Goal: Task Accomplishment & Management: Use online tool/utility

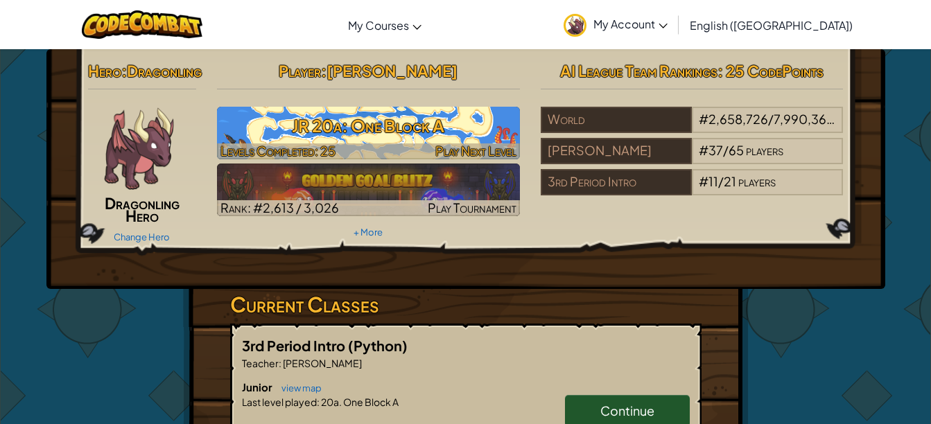
click at [245, 128] on h3 "JR 20a: One Block A" at bounding box center [368, 125] width 303 height 31
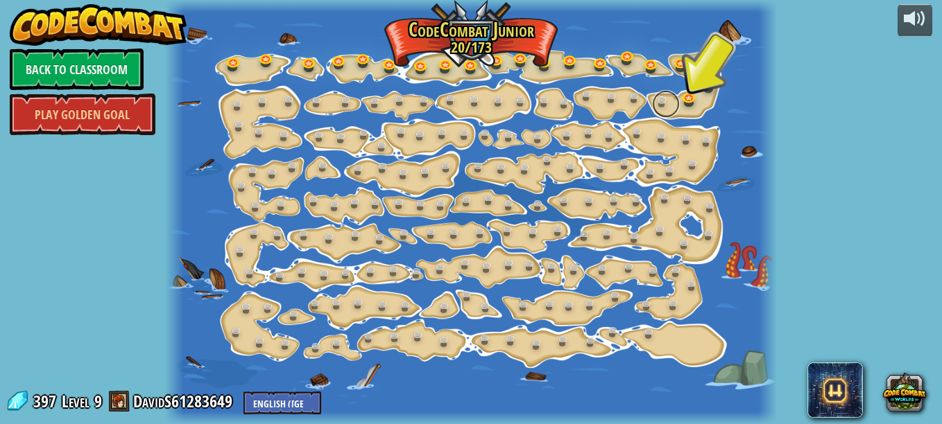
click at [660, 108] on link at bounding box center [666, 104] width 28 height 28
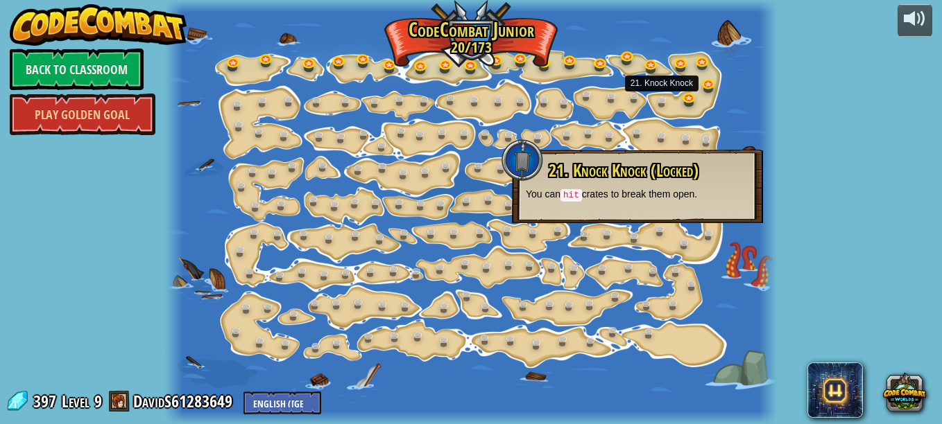
click at [700, 137] on link at bounding box center [710, 143] width 28 height 28
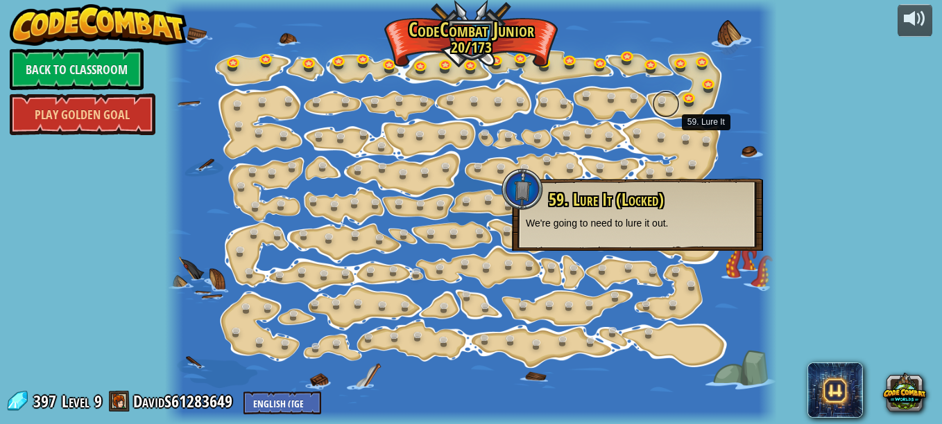
click at [655, 98] on link at bounding box center [666, 104] width 28 height 28
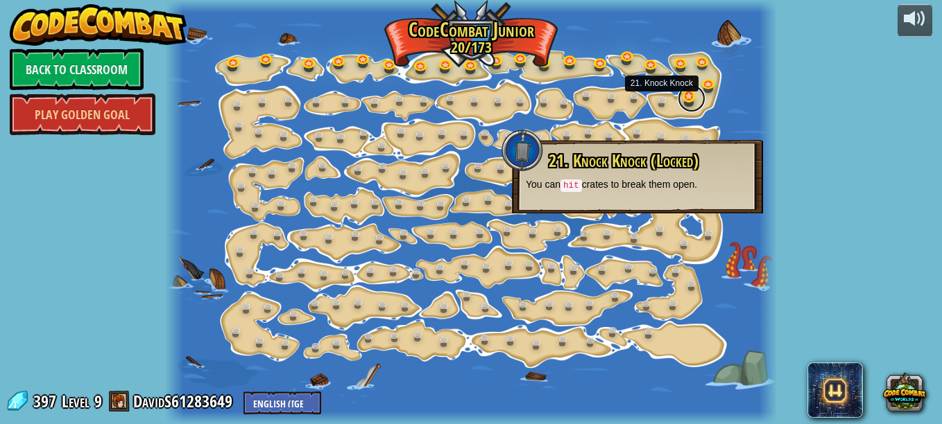
click at [684, 95] on link at bounding box center [691, 99] width 28 height 28
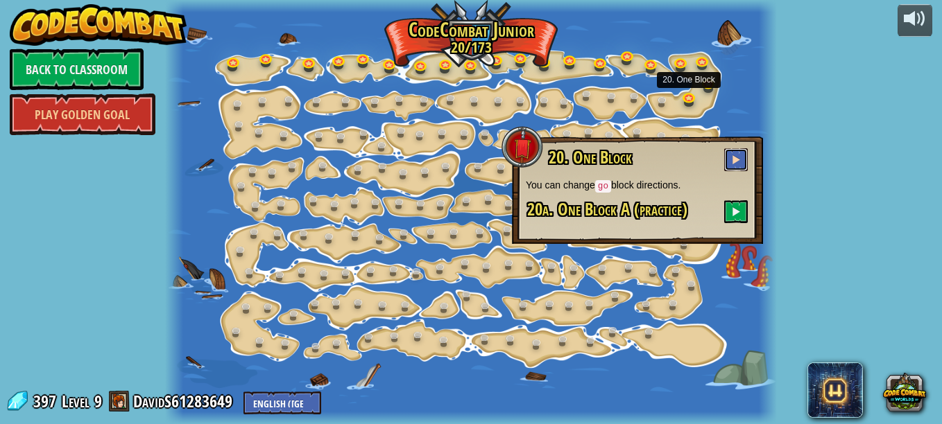
click at [743, 171] on button at bounding box center [736, 159] width 24 height 23
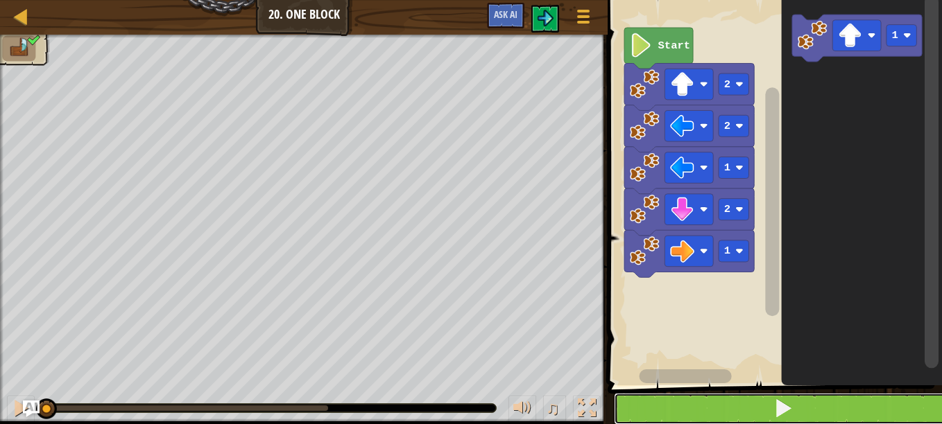
click at [729, 404] on button at bounding box center [783, 409] width 338 height 32
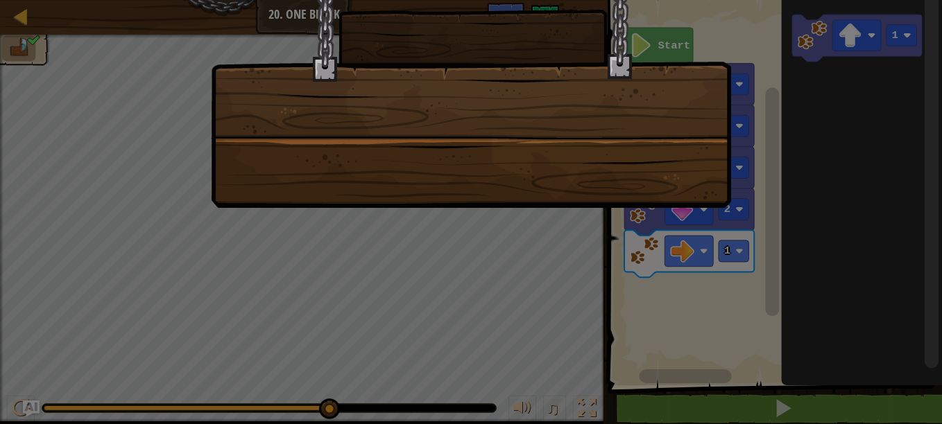
click at [530, 192] on div at bounding box center [471, 86] width 520 height 243
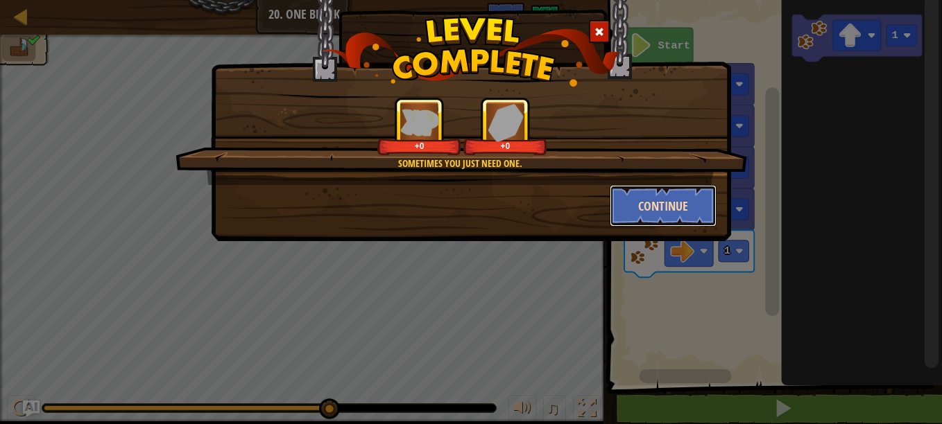
click at [678, 208] on button "Continue" at bounding box center [662, 206] width 107 height 42
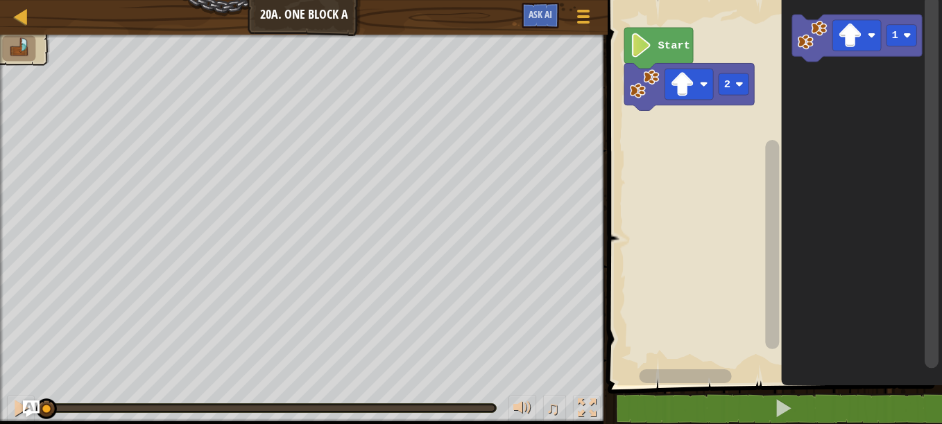
click at [851, 33] on image "Blockly Workspace" at bounding box center [850, 36] width 24 height 24
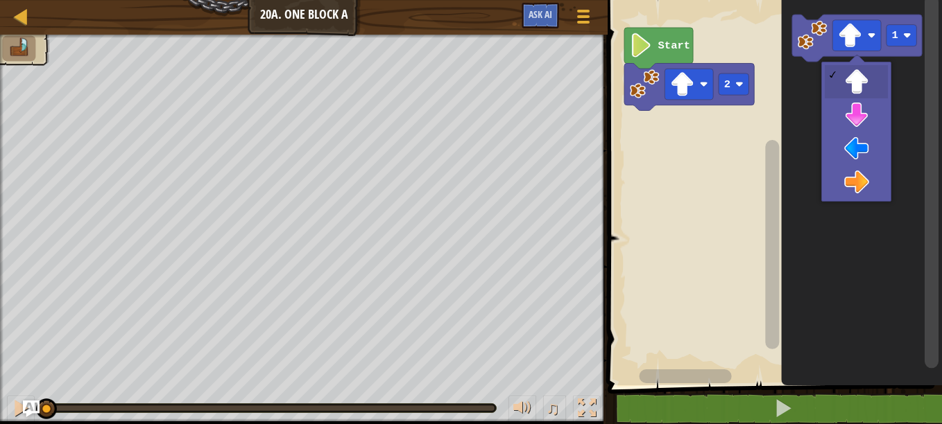
click at [860, 187] on icon "Blockly Workspace" at bounding box center [861, 189] width 161 height 392
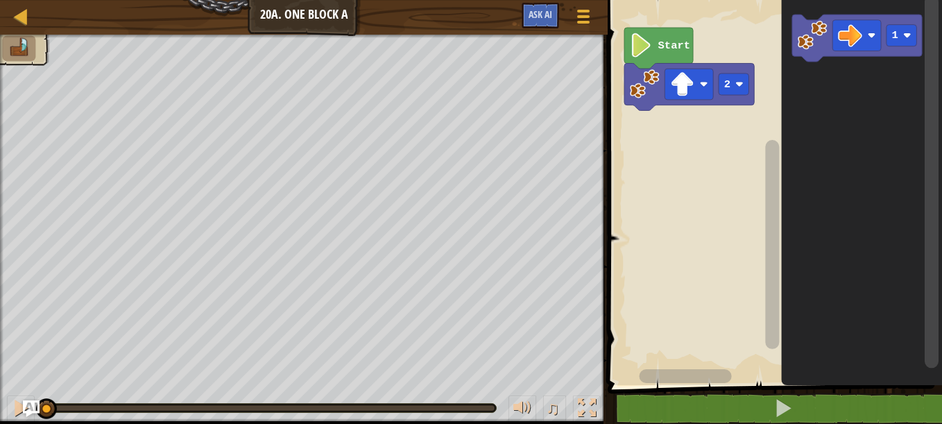
click at [910, 39] on image "Blockly Workspace" at bounding box center [907, 35] width 8 height 8
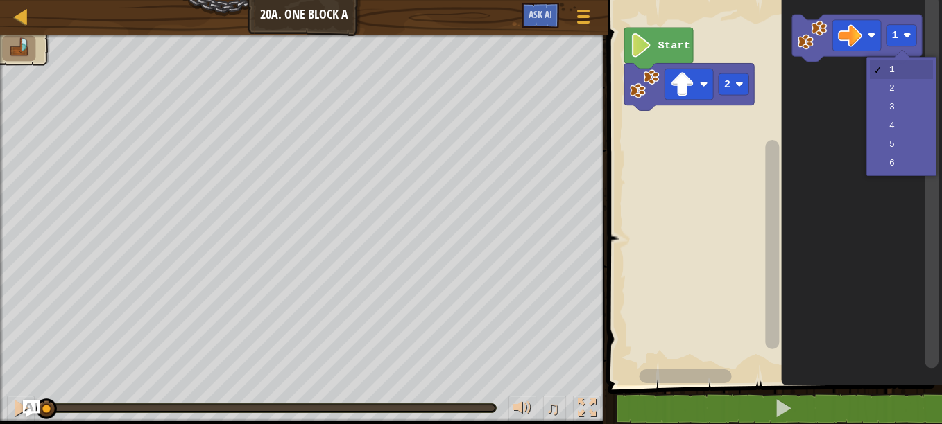
click at [904, 108] on icon "Blockly Workspace" at bounding box center [861, 189] width 161 height 392
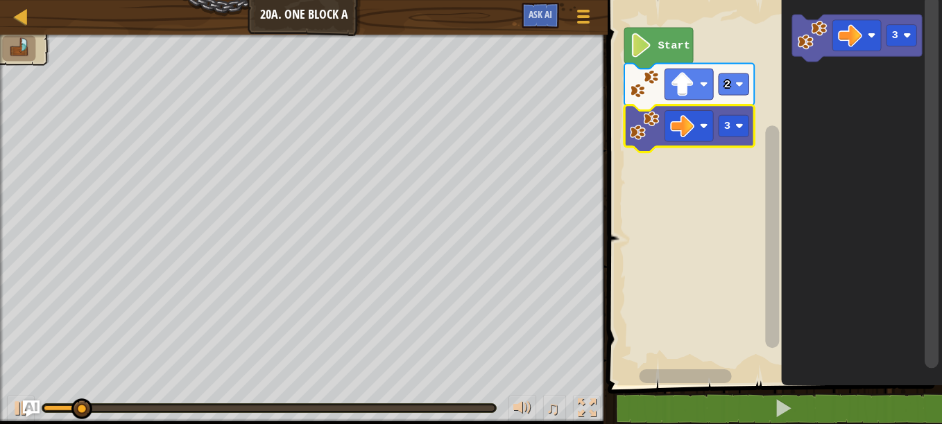
click at [865, 37] on rect "Blockly Workspace" at bounding box center [856, 35] width 49 height 31
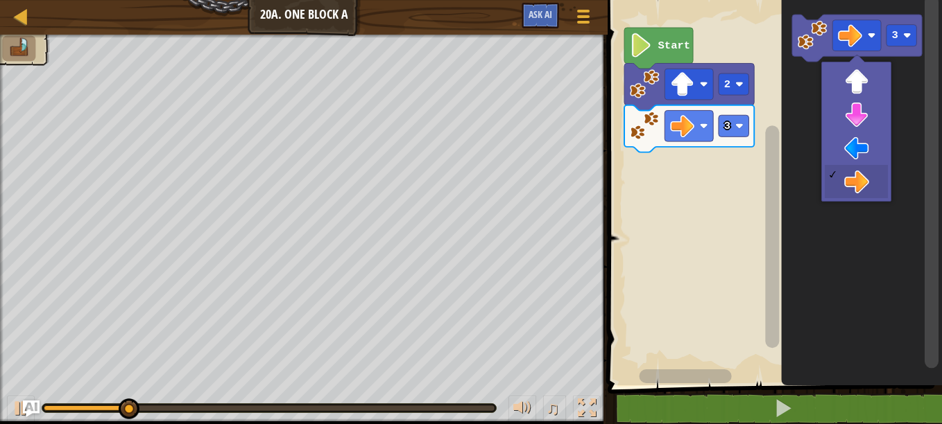
click at [806, 241] on icon "Blockly Workspace" at bounding box center [861, 189] width 161 height 392
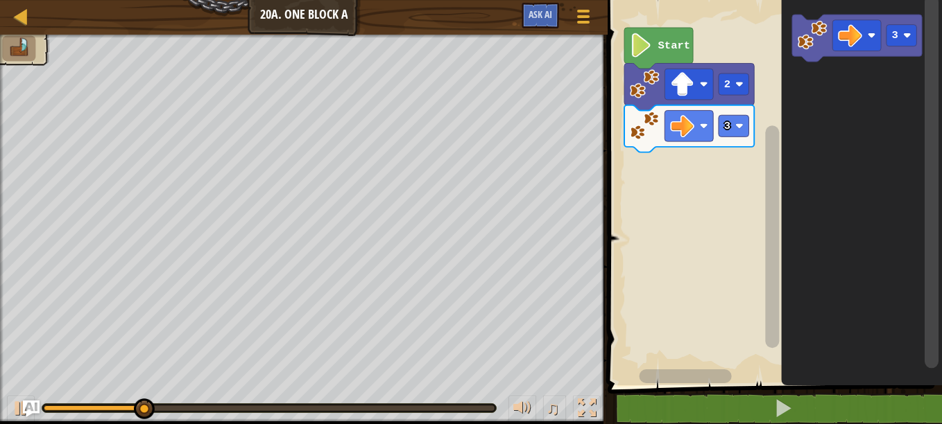
click at [853, 42] on image "Blockly Workspace" at bounding box center [850, 36] width 24 height 24
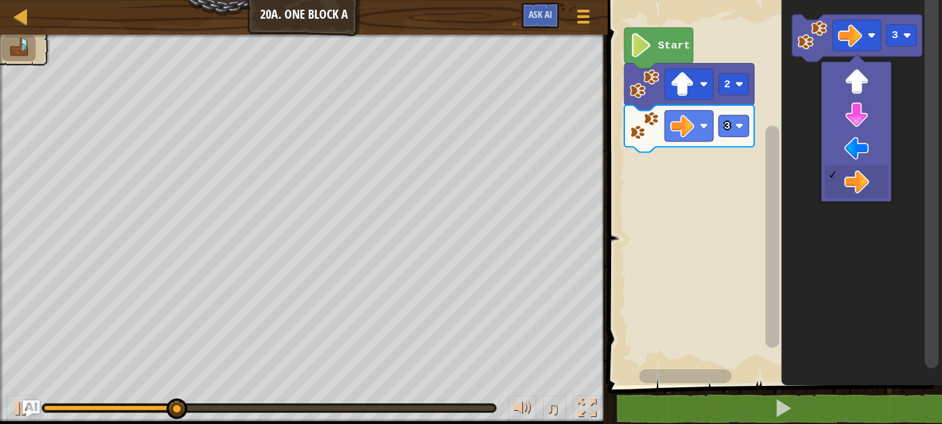
click at [862, 119] on icon "Blockly Workspace" at bounding box center [861, 189] width 161 height 392
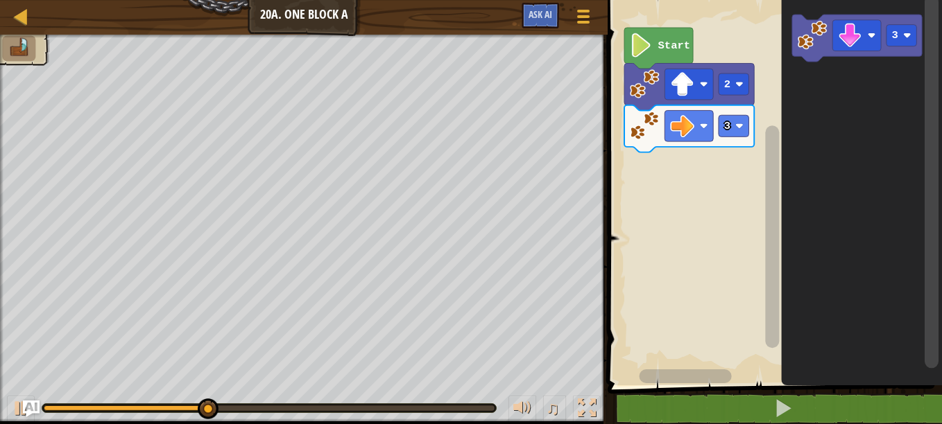
click at [858, 29] on image "Blockly Workspace" at bounding box center [850, 36] width 24 height 24
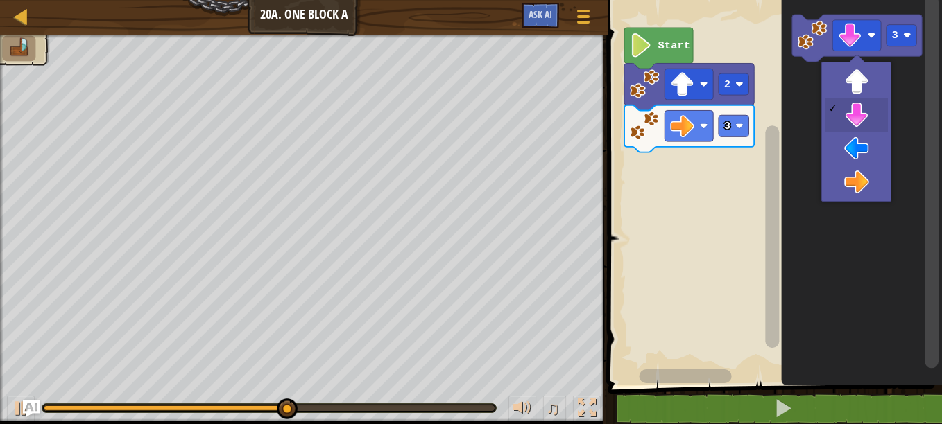
click at [899, 34] on rect "Blockly Workspace" at bounding box center [901, 35] width 31 height 21
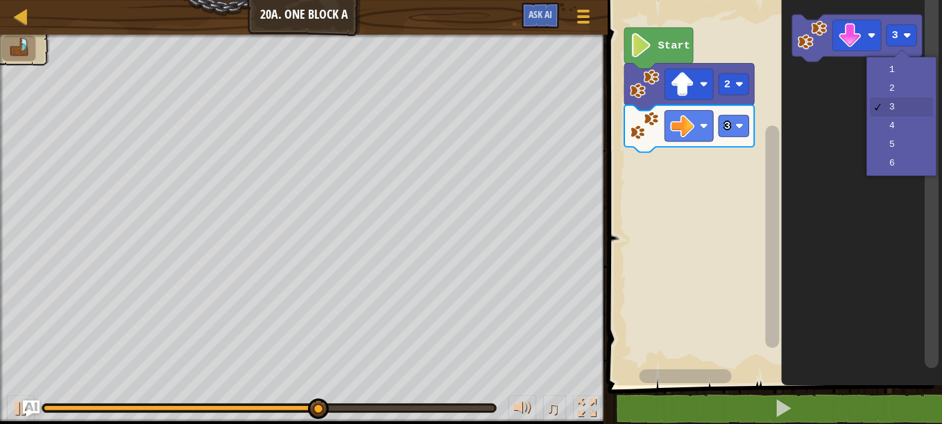
click at [906, 87] on icon "Blockly Workspace" at bounding box center [861, 189] width 161 height 392
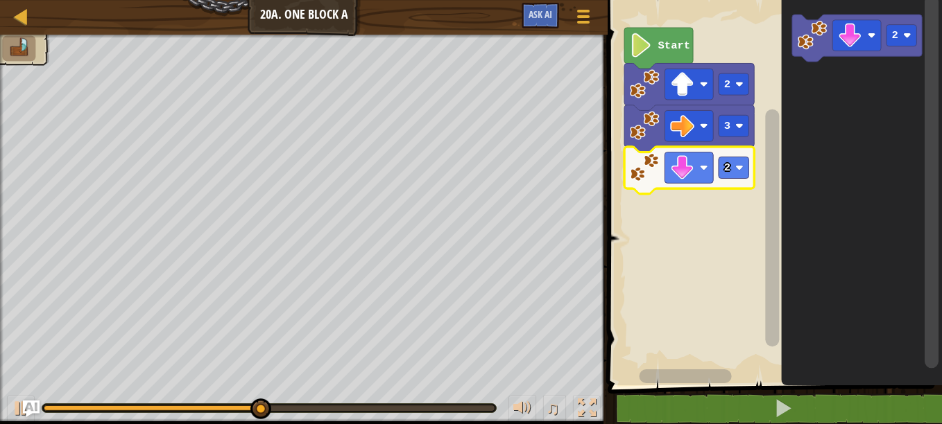
click at [0, 0] on div at bounding box center [0, 0] width 0 height 0
